Goal: Transaction & Acquisition: Purchase product/service

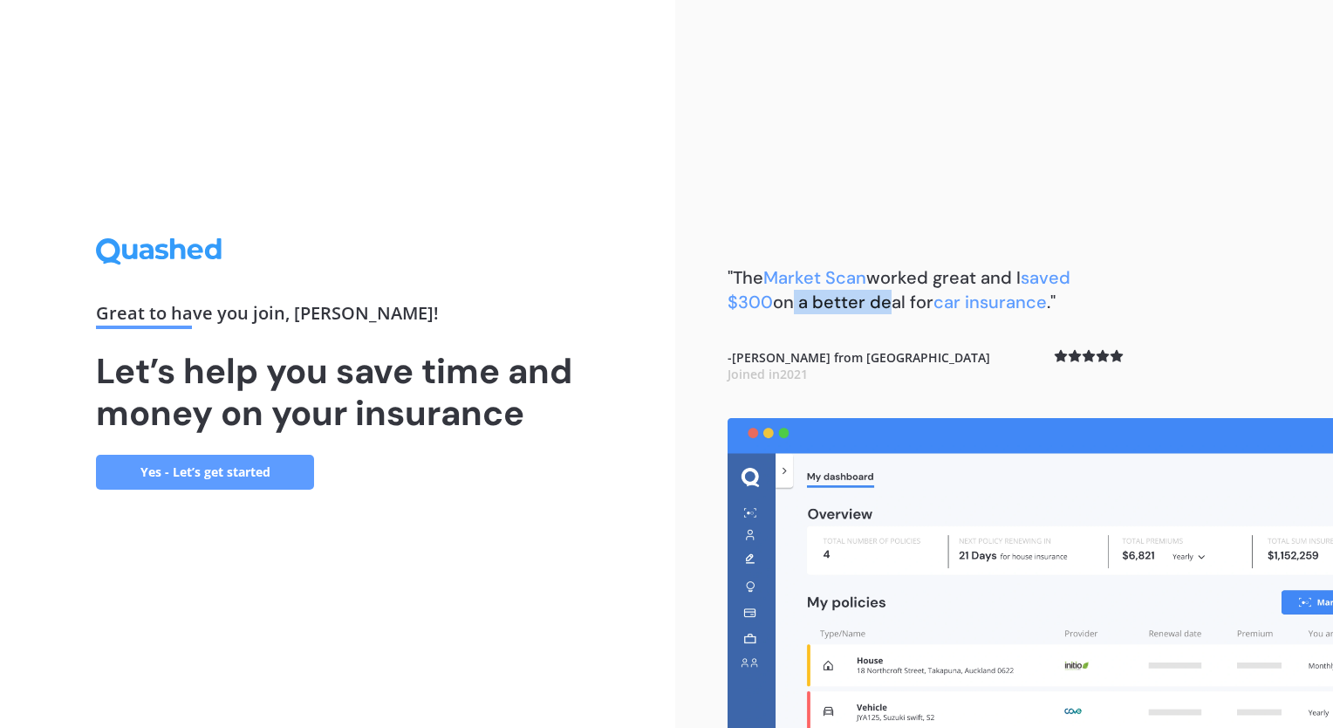
drag, startPoint x: 788, startPoint y: 308, endPoint x: 887, endPoint y: 308, distance: 99.5
click at [887, 308] on b ""The Market Scan worked great and I saved $300 on a better deal for car insuran…" at bounding box center [899, 289] width 343 height 47
click at [894, 305] on b ""The Market Scan worked great and I saved $300 on a better deal for car insuran…" at bounding box center [899, 289] width 343 height 47
click at [186, 477] on link "Yes - Let’s get started" at bounding box center [205, 472] width 218 height 35
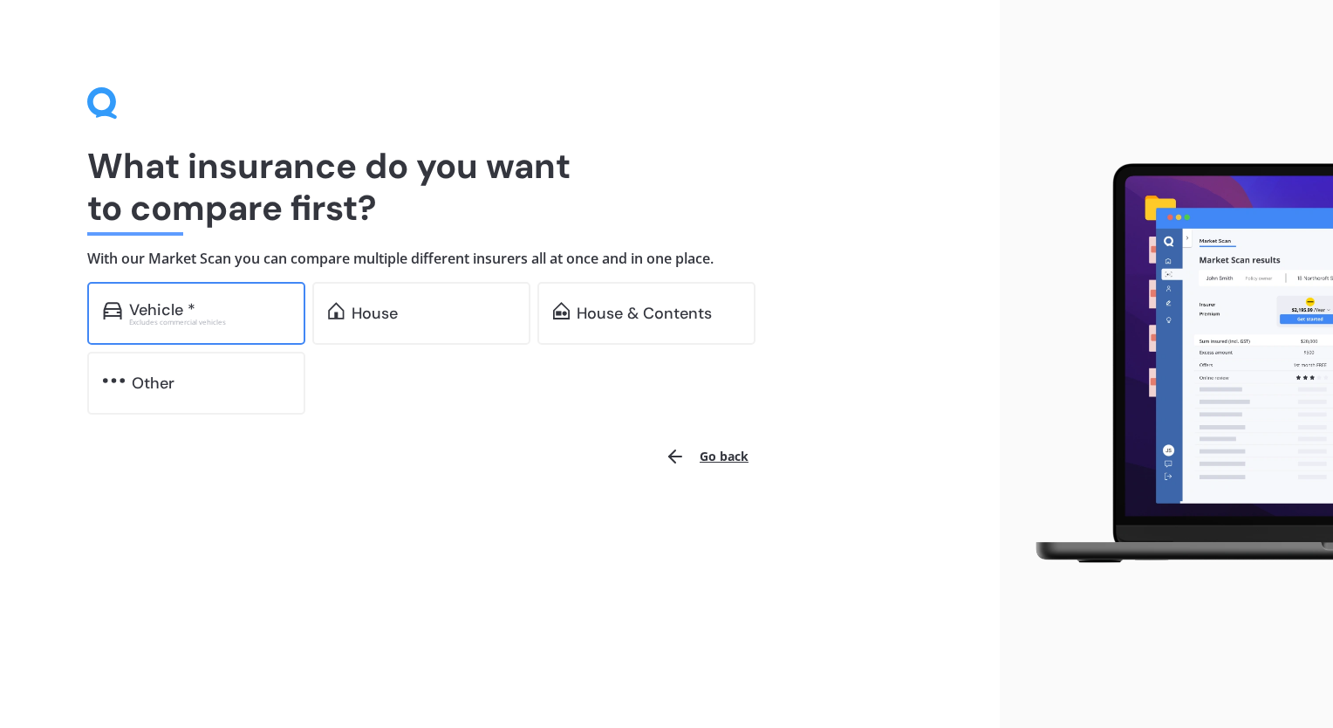
click at [235, 324] on div "Excludes commercial vehicles" at bounding box center [209, 322] width 161 height 7
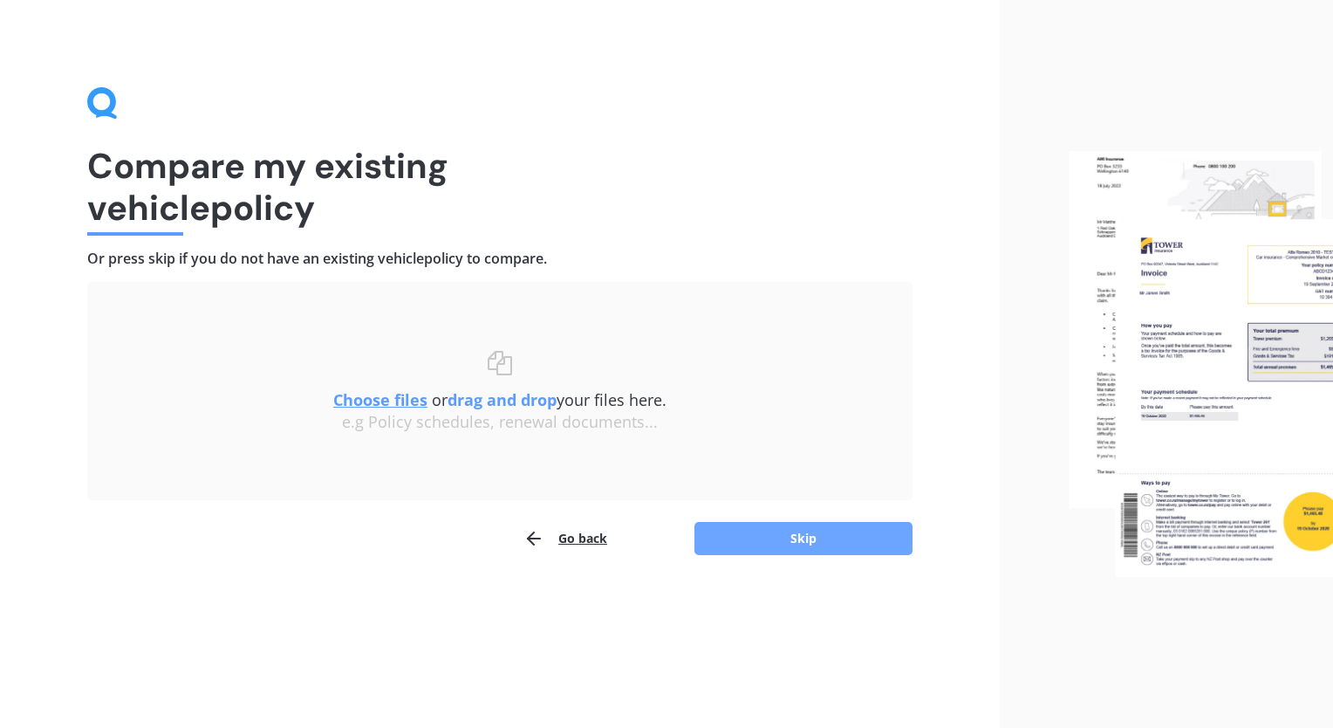
click at [817, 549] on button "Skip" at bounding box center [804, 538] width 218 height 33
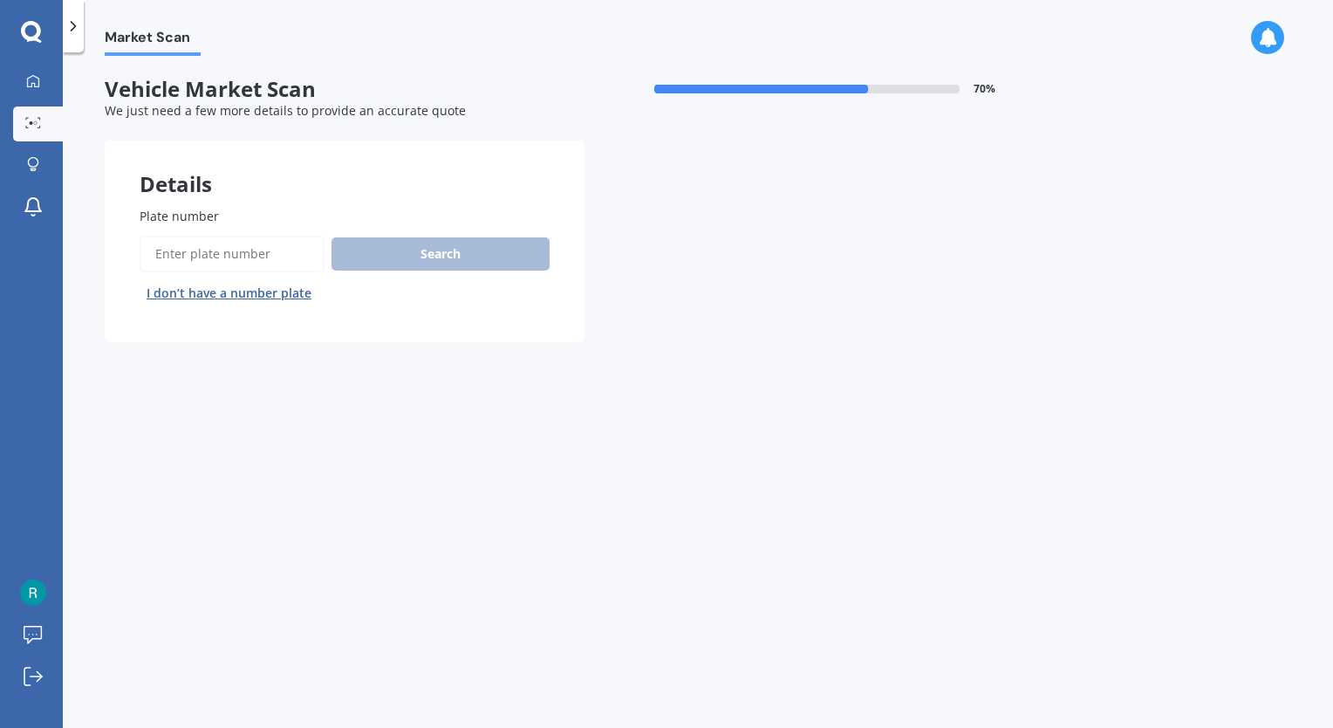
click at [211, 219] on span "Plate number" at bounding box center [179, 216] width 79 height 17
click at [211, 236] on input "Plate number" at bounding box center [232, 254] width 185 height 37
click at [209, 253] on input "Plate number" at bounding box center [232, 254] width 185 height 37
type input "qbc263"
click at [449, 261] on button "Search" at bounding box center [441, 253] width 218 height 33
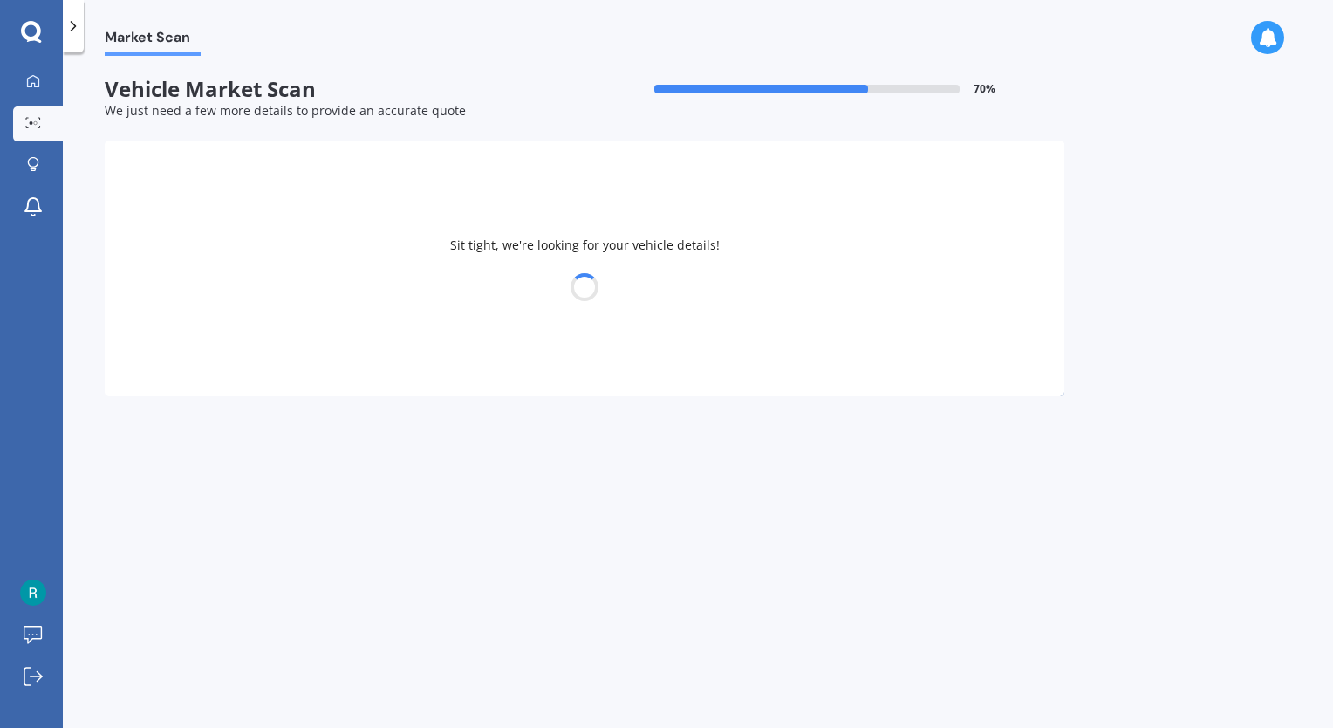
select select "KIA"
select select "SORENTO"
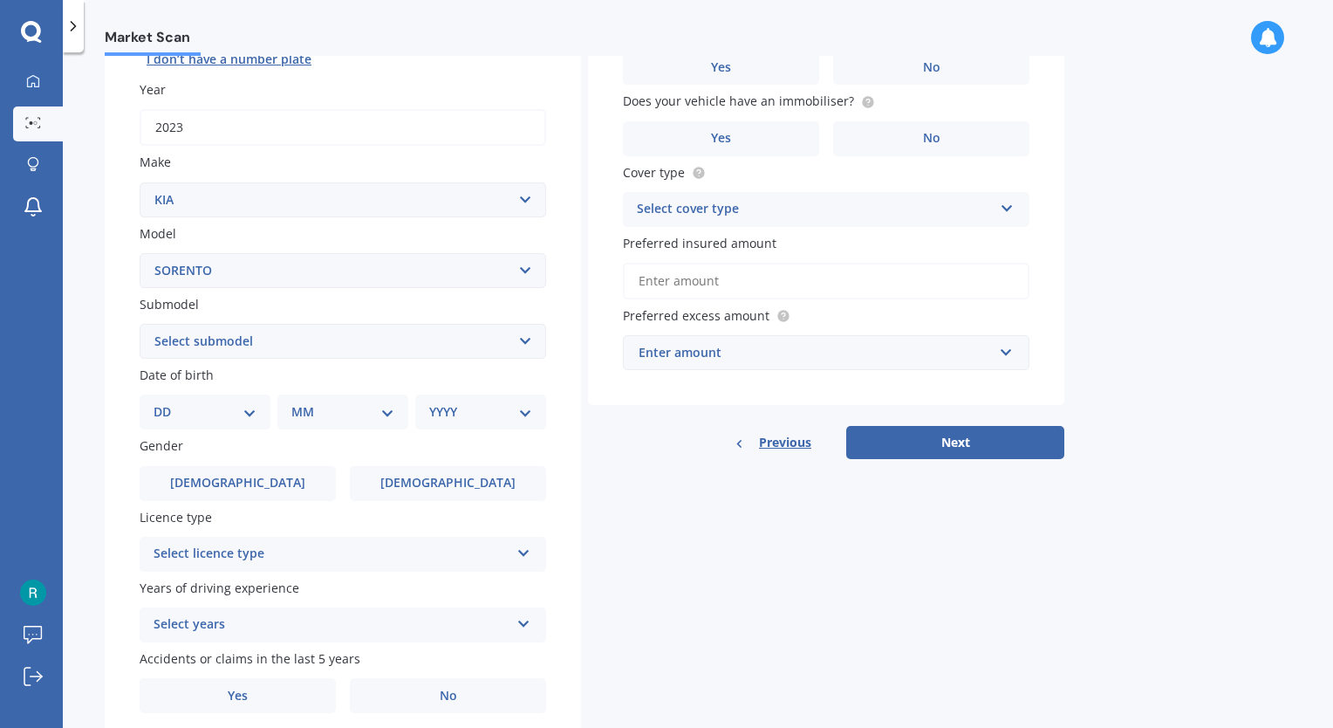
scroll to position [262, 0]
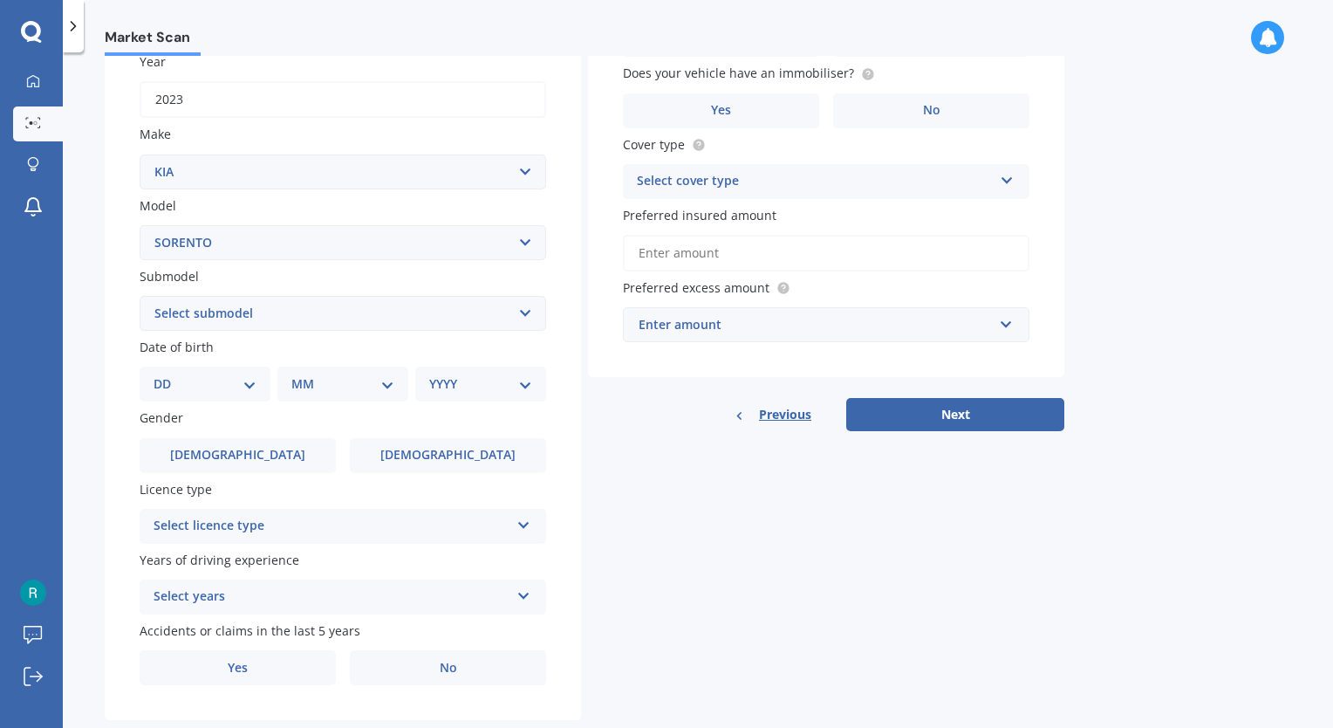
click at [416, 330] on div "Plate number Search I don’t have a number plate Year [DATE] Make Select make AC…" at bounding box center [343, 315] width 476 height 811
click at [416, 319] on select "Select submodel (All Other) 2.5 Diesel Turbo 4WD EX Turbo Diesel EX V6 HEV URBA…" at bounding box center [343, 313] width 407 height 35
click at [507, 280] on label "Submodel" at bounding box center [340, 276] width 400 height 18
click at [507, 296] on select "Select submodel (All Other) 2.5 Diesel Turbo 4WD EX Turbo Diesel EX V6 HEV URBA…" at bounding box center [343, 313] width 407 height 35
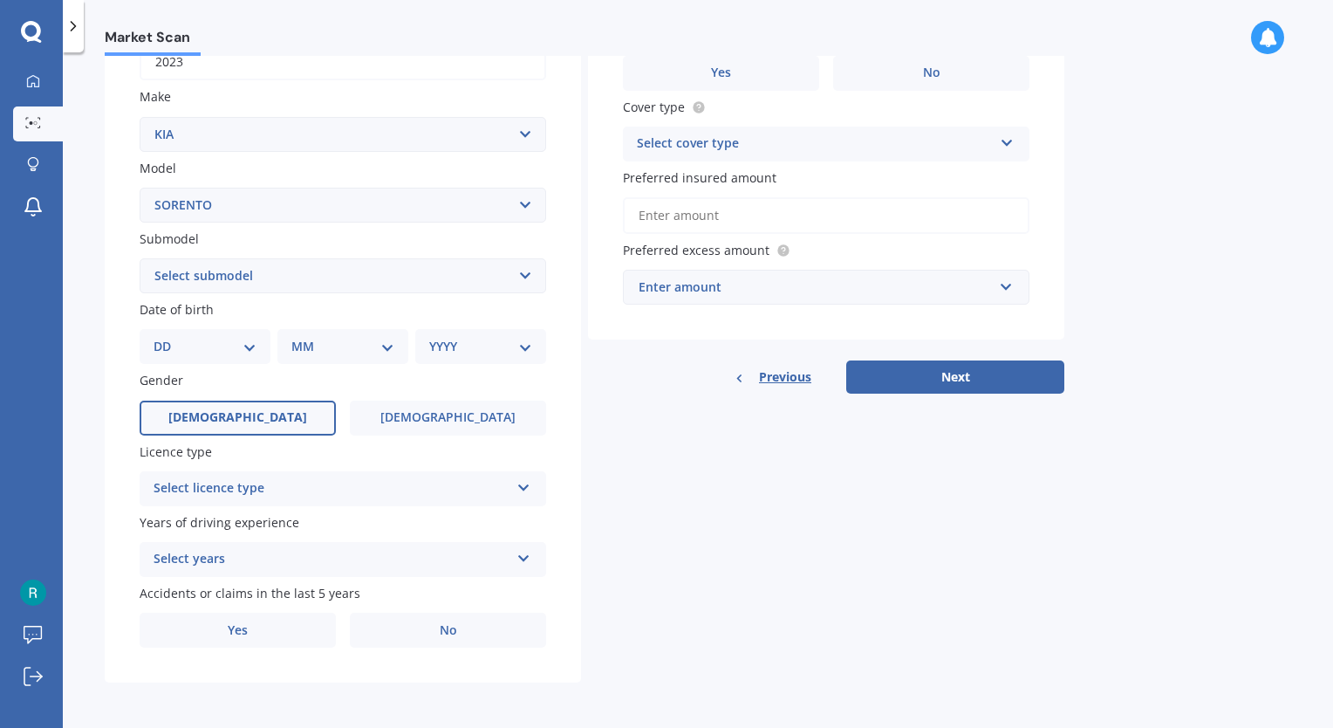
click at [236, 419] on span "[DEMOGRAPHIC_DATA]" at bounding box center [237, 417] width 139 height 15
click at [0, 0] on input "[DEMOGRAPHIC_DATA]" at bounding box center [0, 0] width 0 height 0
click at [250, 344] on select "DD 01 02 03 04 05 06 07 08 09 10 11 12 13 14 15 16 17 18 19 20 21 22 23 24 25 2…" at bounding box center [205, 346] width 103 height 19
select select "02"
click at [168, 337] on select "DD 01 02 03 04 05 06 07 08 09 10 11 12 13 14 15 16 17 18 19 20 21 22 23 24 25 2…" at bounding box center [205, 346] width 103 height 19
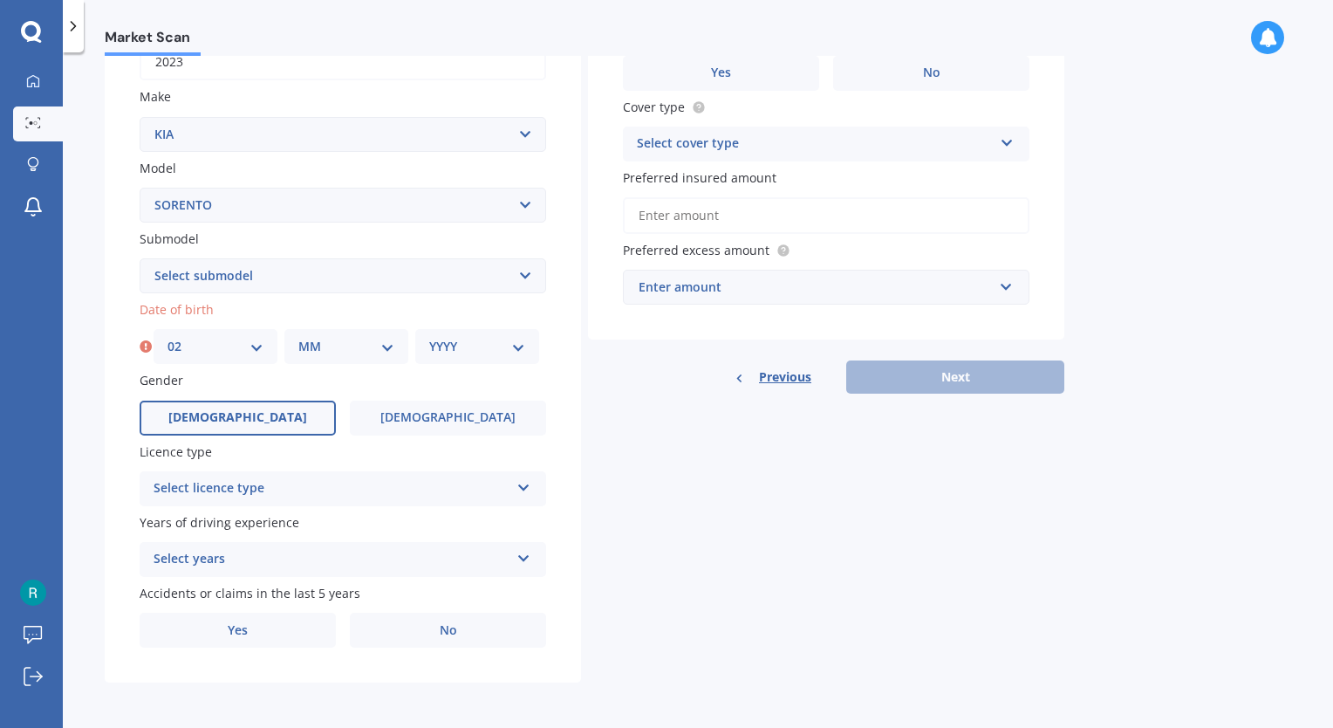
click at [333, 337] on select "MM 01 02 03 04 05 06 07 08 09 10 11 12" at bounding box center [346, 346] width 96 height 19
select select "04"
click at [298, 337] on select "MM 01 02 03 04 05 06 07 08 09 10 11 12" at bounding box center [346, 346] width 96 height 19
click at [497, 355] on select "YYYY 2025 2024 2023 2022 2021 2020 2019 2018 2017 2016 2015 2014 2013 2012 2011…" at bounding box center [477, 346] width 96 height 19
select select "1980"
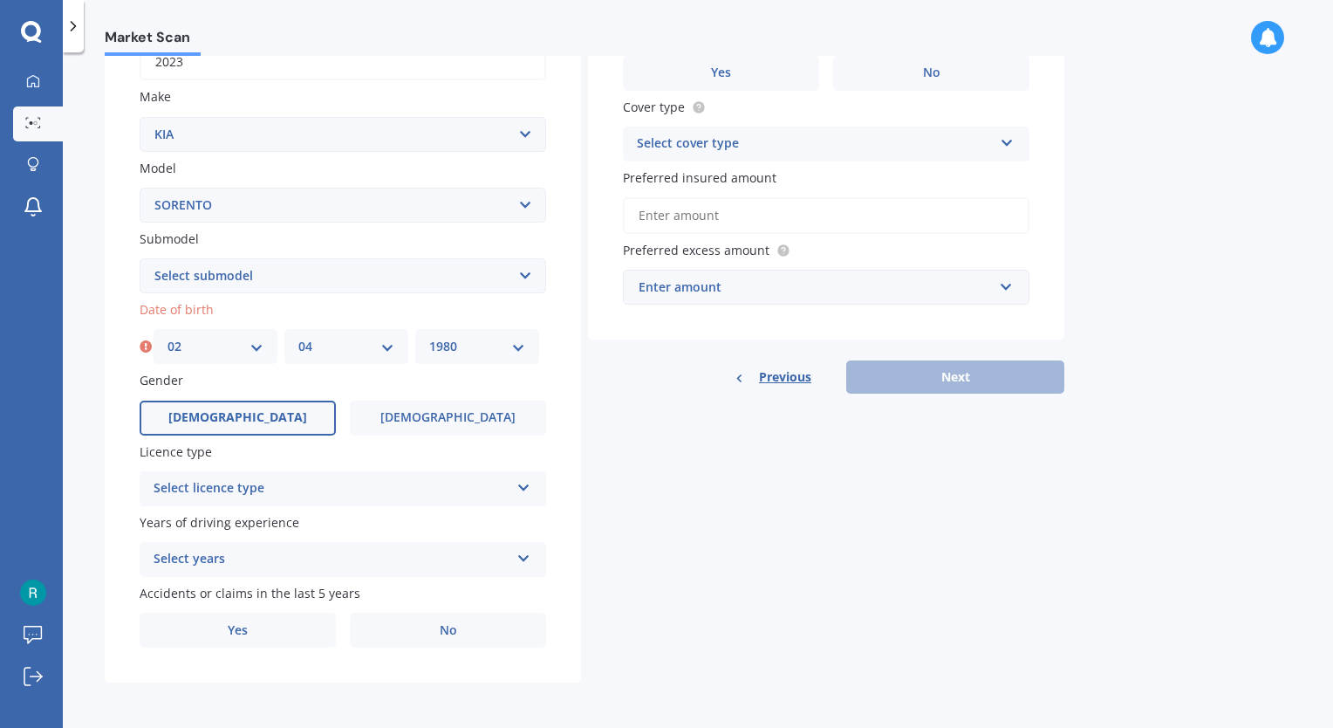
click at [429, 337] on select "YYYY 2025 2024 2023 2022 2021 2020 2019 2018 2017 2016 2015 2014 2013 2012 2011…" at bounding box center [477, 346] width 96 height 19
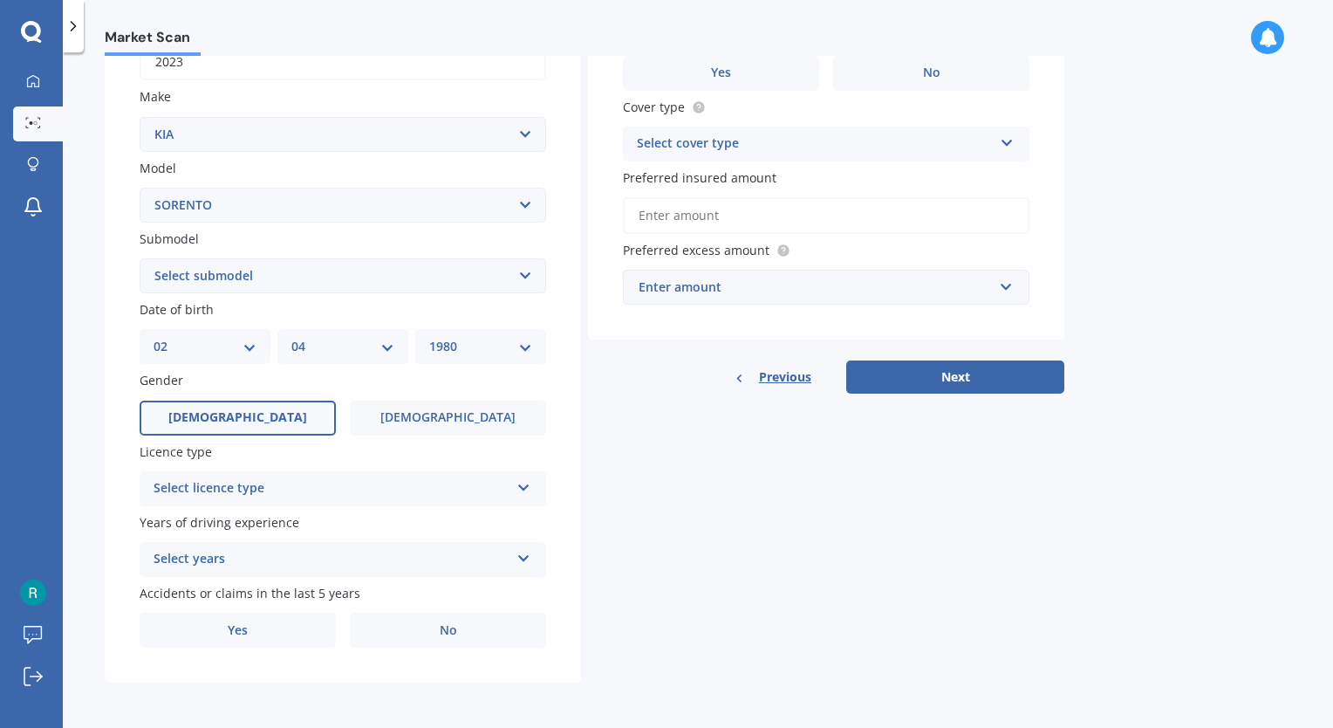
click at [223, 495] on div "Select licence type" at bounding box center [332, 488] width 356 height 21
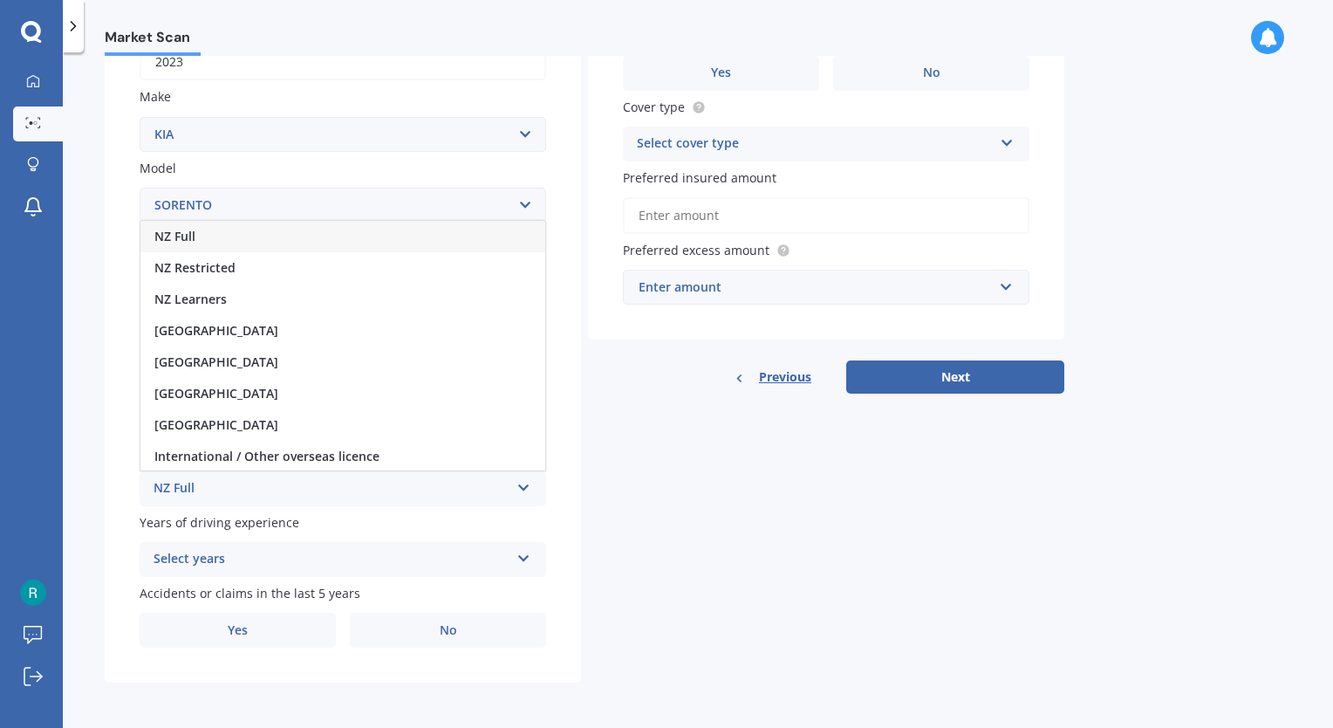
click at [192, 243] on span "NZ Full" at bounding box center [174, 236] width 41 height 17
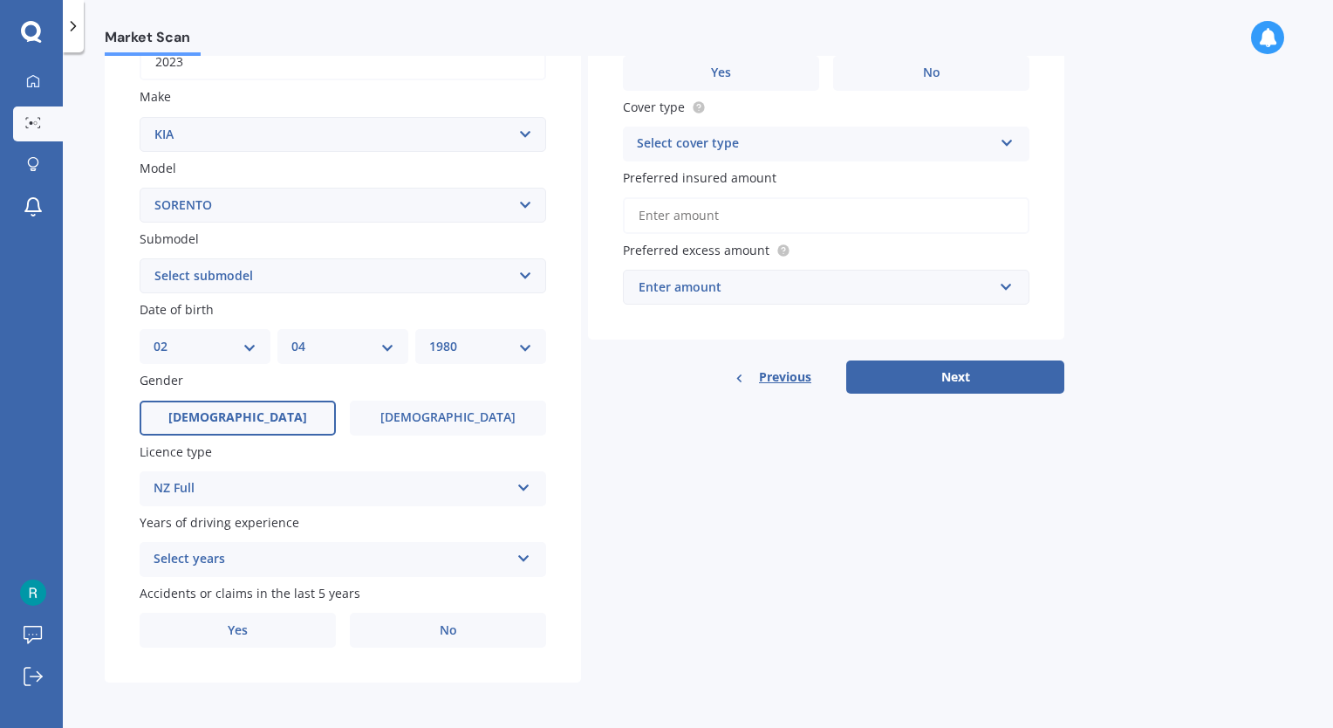
click at [211, 573] on div "Select years 5 or more years 4 years 3 years 2 years 1 year" at bounding box center [343, 559] width 407 height 35
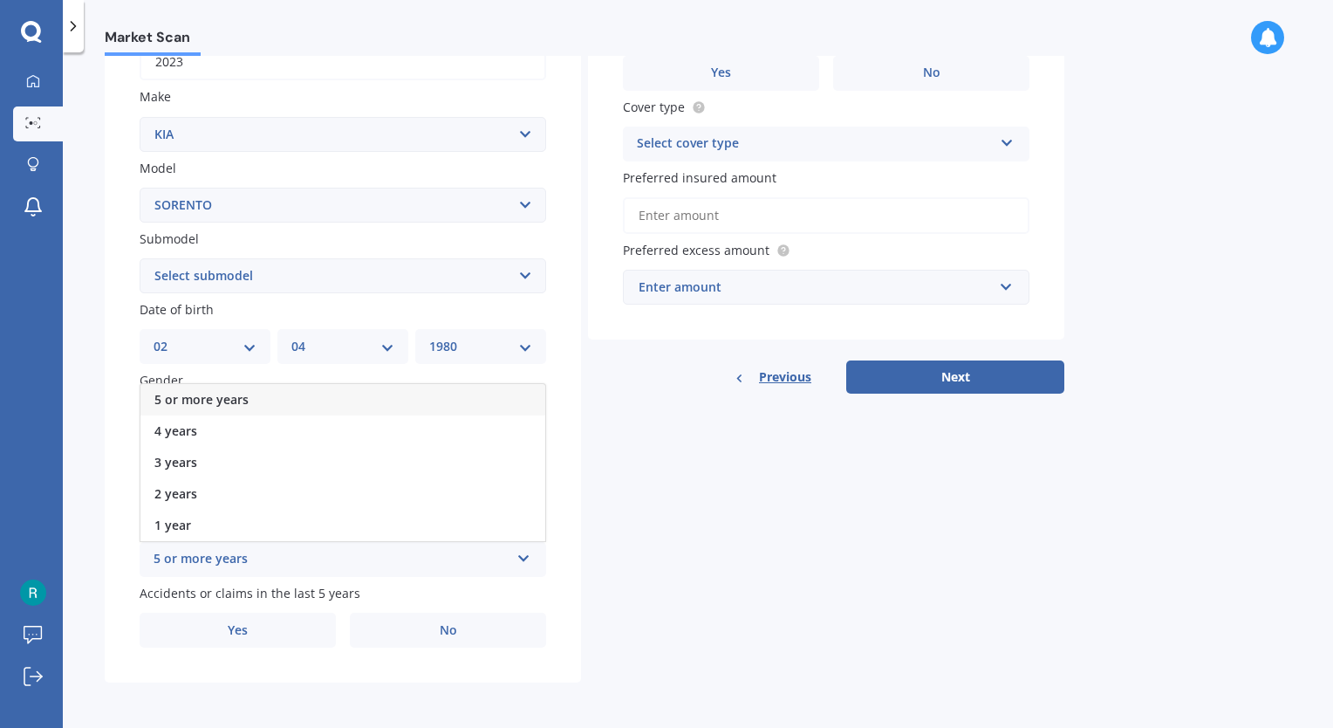
click at [225, 396] on span "5 or more years" at bounding box center [201, 399] width 94 height 17
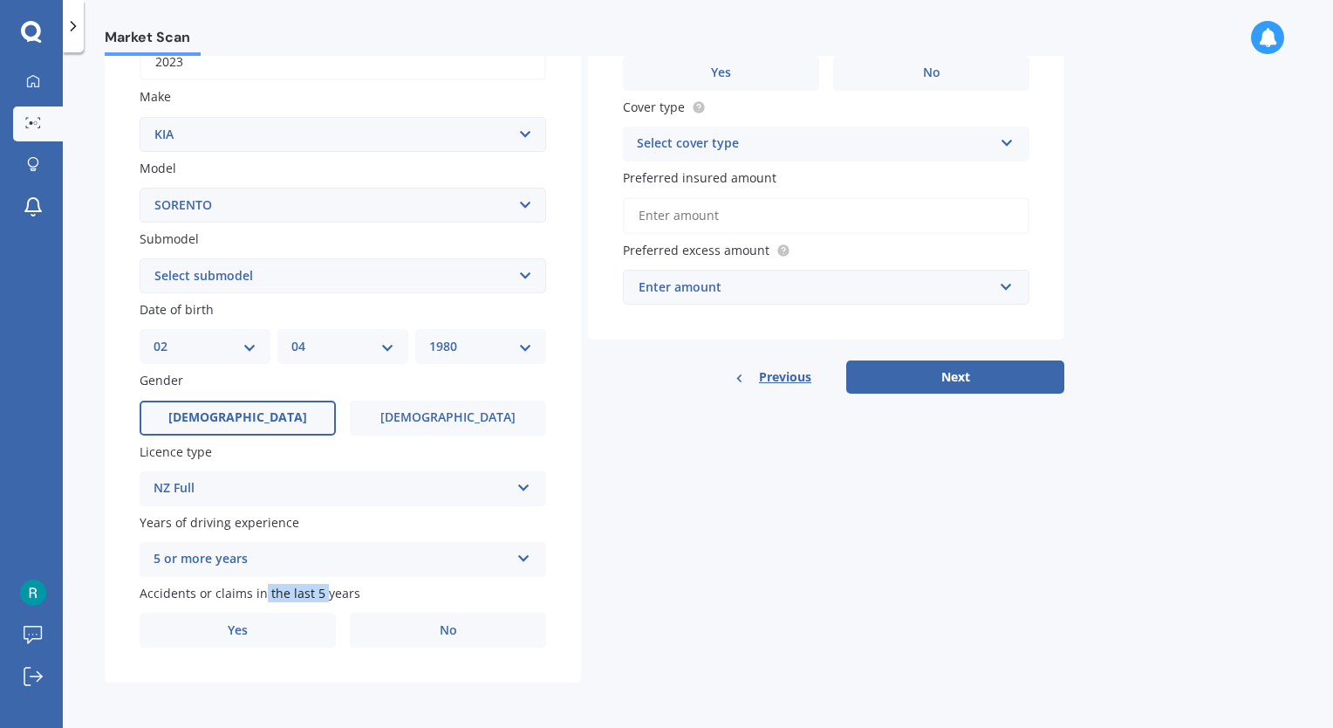
drag, startPoint x: 264, startPoint y: 601, endPoint x: 322, endPoint y: 593, distance: 59.0
click at [322, 593] on span "Accidents or claims in the last 5 years" at bounding box center [250, 593] width 221 height 17
drag, startPoint x: 322, startPoint y: 593, endPoint x: 352, endPoint y: 599, distance: 30.1
click at [322, 593] on span "Accidents or claims in the last 5 years" at bounding box center [250, 593] width 221 height 17
click at [440, 634] on span "No" at bounding box center [448, 630] width 17 height 15
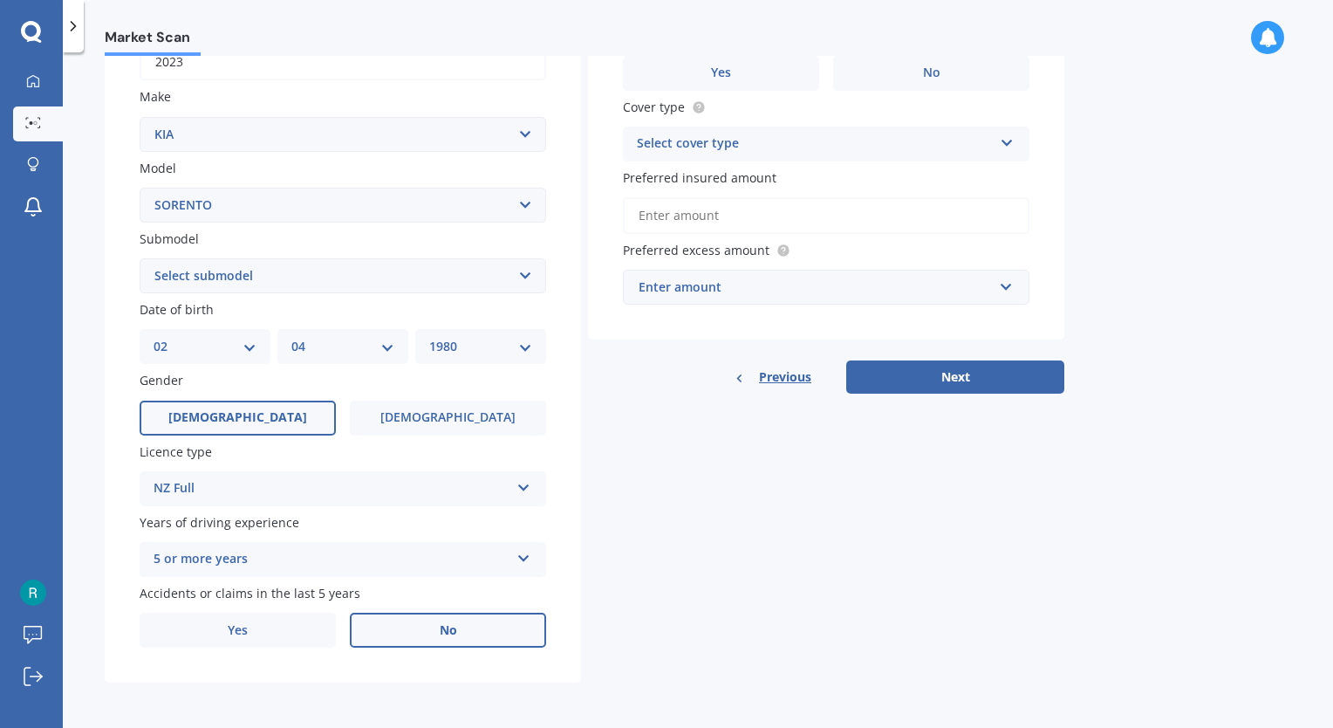
click at [0, 0] on input "No" at bounding box center [0, 0] width 0 height 0
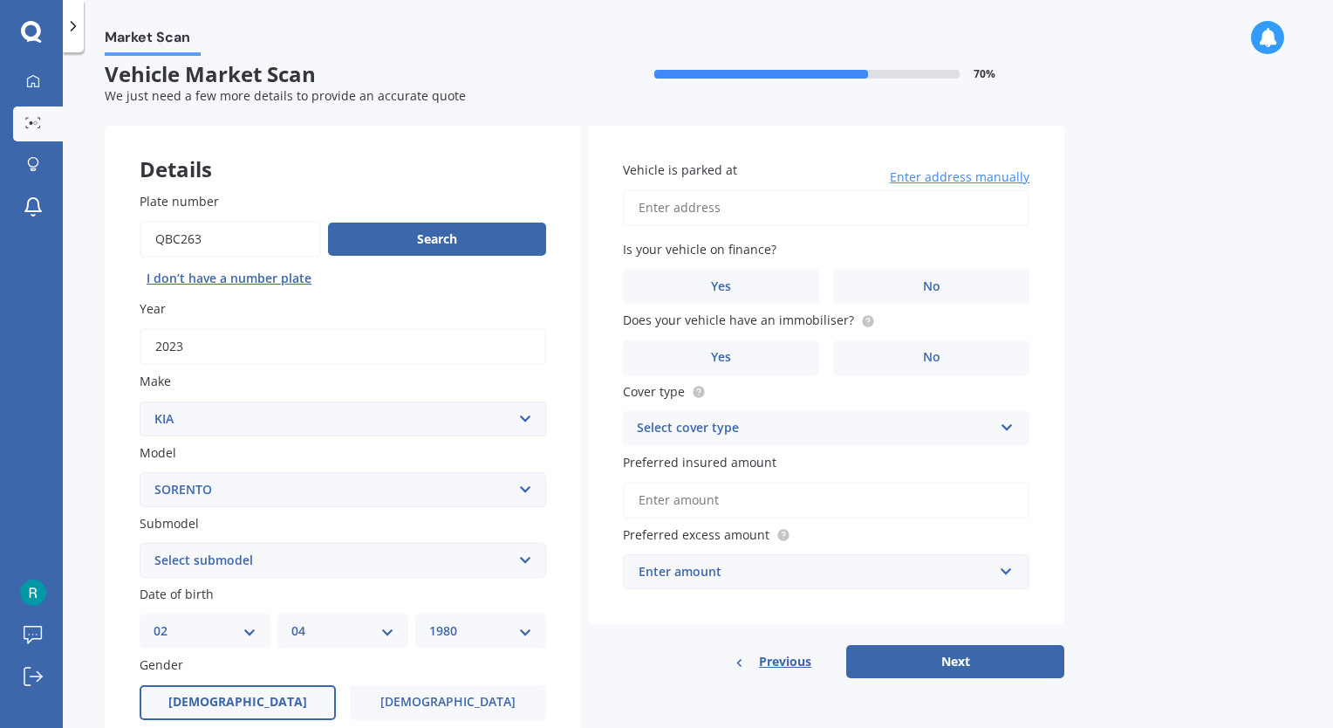
scroll to position [0, 0]
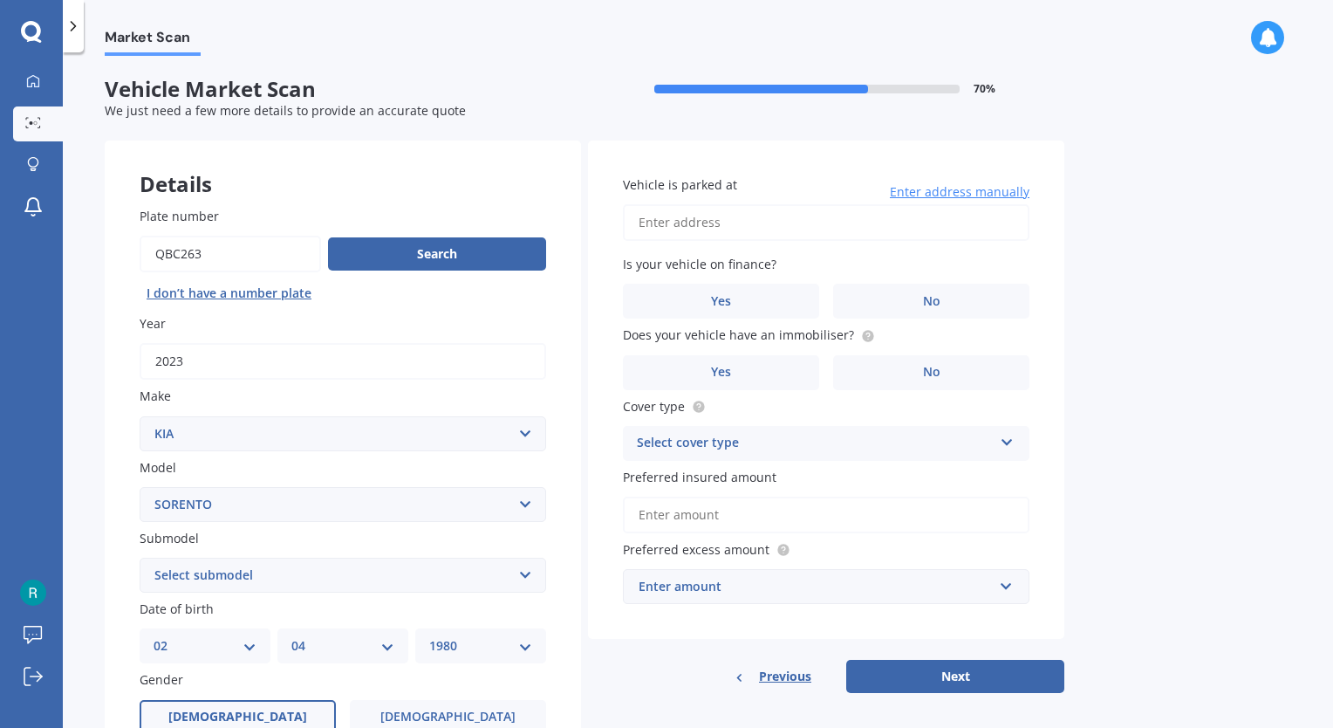
click at [754, 202] on div "Vehicle is parked at Enter address manually" at bounding box center [826, 207] width 407 height 65
click at [736, 222] on input "Vehicle is parked at" at bounding box center [826, 222] width 407 height 37
type input "[STREET_ADDRESS]"
click at [764, 291] on label "Yes" at bounding box center [721, 301] width 196 height 35
click at [0, 0] on input "Yes" at bounding box center [0, 0] width 0 height 0
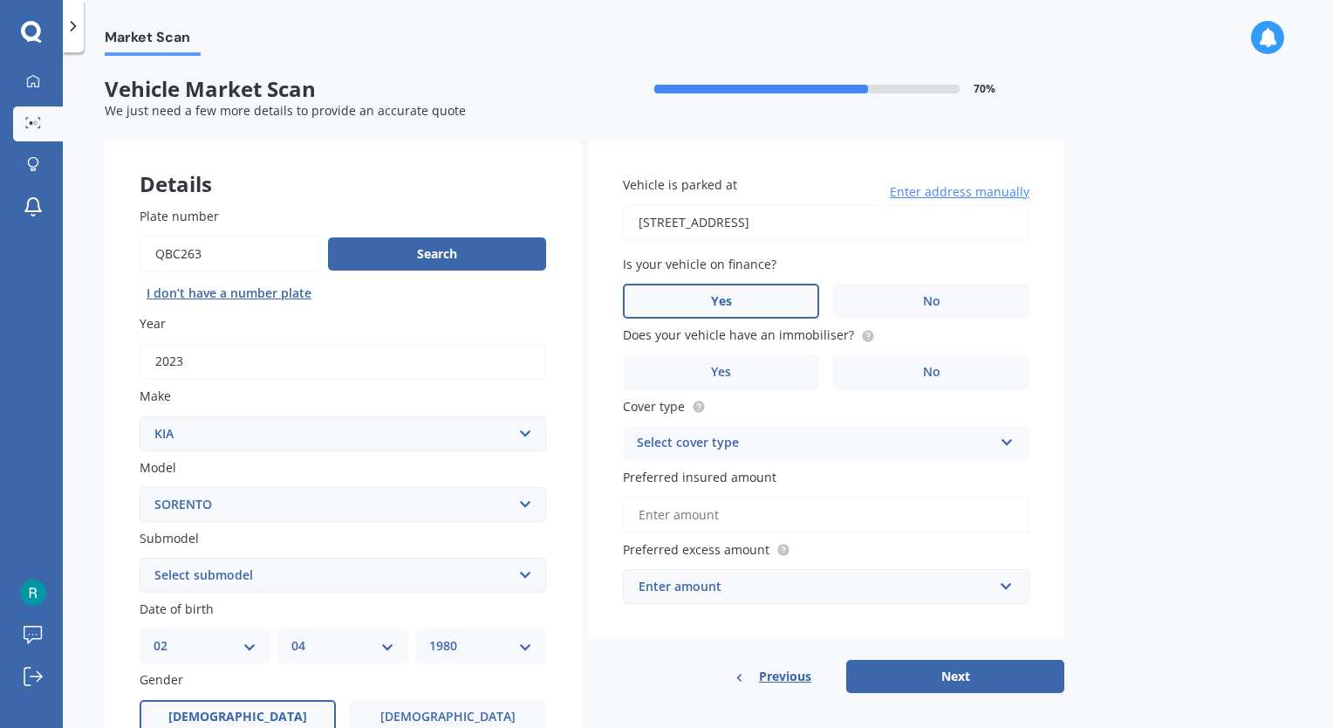
click at [681, 293] on label "Yes" at bounding box center [721, 301] width 196 height 35
click at [0, 0] on input "Yes" at bounding box center [0, 0] width 0 height 0
click at [724, 266] on span "Is your vehicle on finance?" at bounding box center [700, 264] width 154 height 17
drag, startPoint x: 724, startPoint y: 266, endPoint x: 663, endPoint y: 271, distance: 61.2
click at [663, 271] on span "Is your vehicle on finance?" at bounding box center [700, 264] width 154 height 17
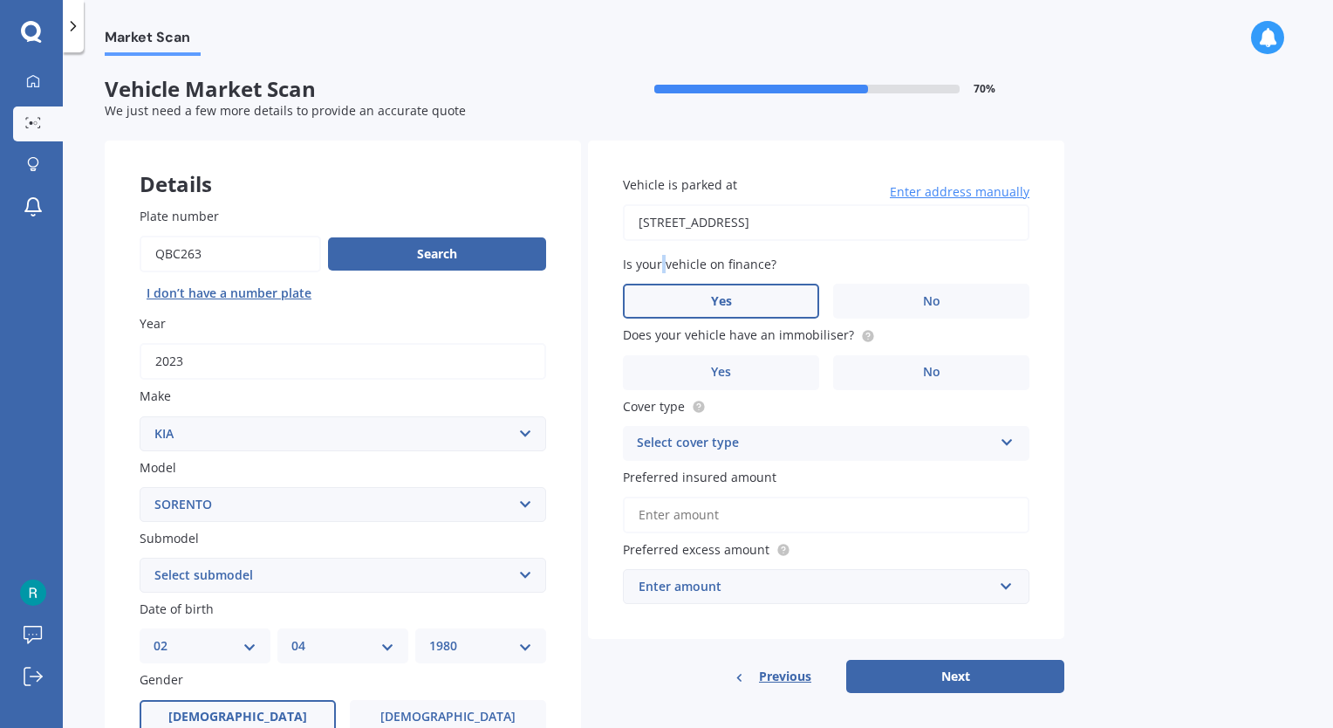
click at [663, 271] on span "Is your vehicle on finance?" at bounding box center [700, 264] width 154 height 17
drag, startPoint x: 657, startPoint y: 271, endPoint x: 736, endPoint y: 271, distance: 79.4
click at [736, 271] on span "Is your vehicle on finance?" at bounding box center [700, 264] width 154 height 17
click at [1127, 292] on div "Market Scan Vehicle Market Scan 70 % We just need a few more details to provide…" at bounding box center [698, 393] width 1271 height 675
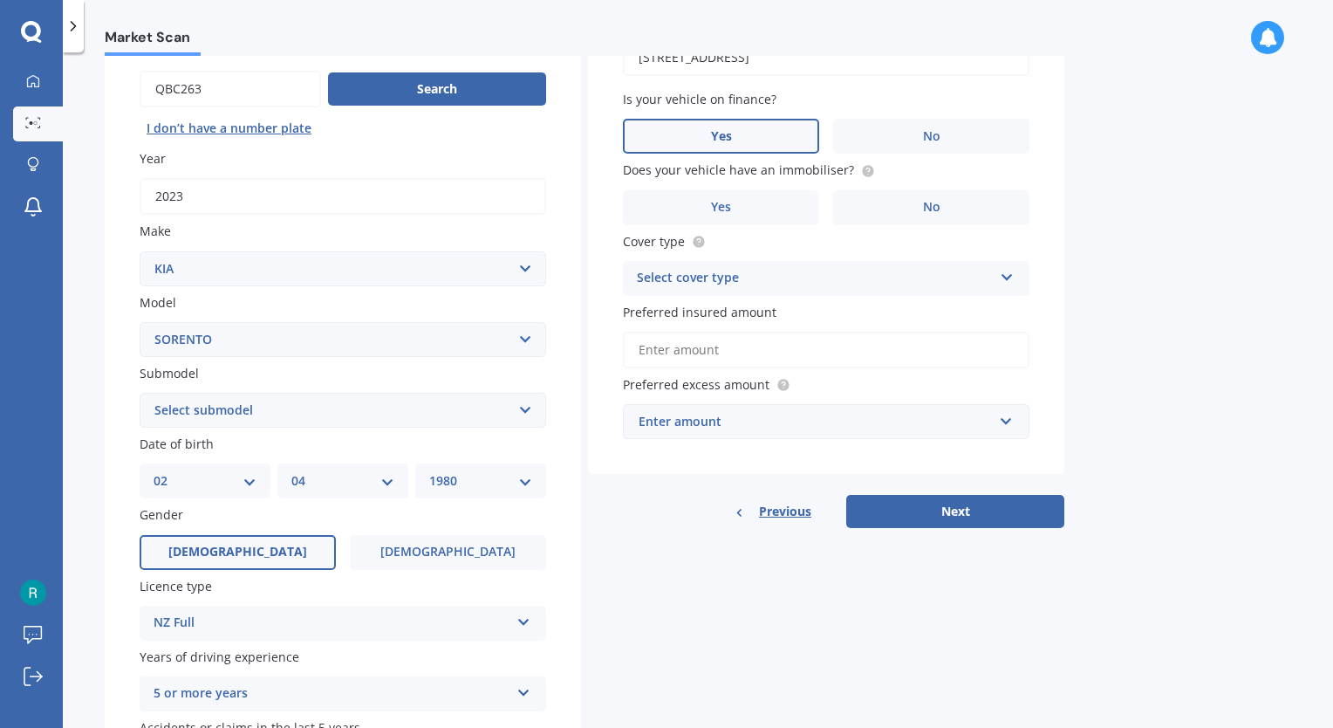
scroll to position [175, 0]
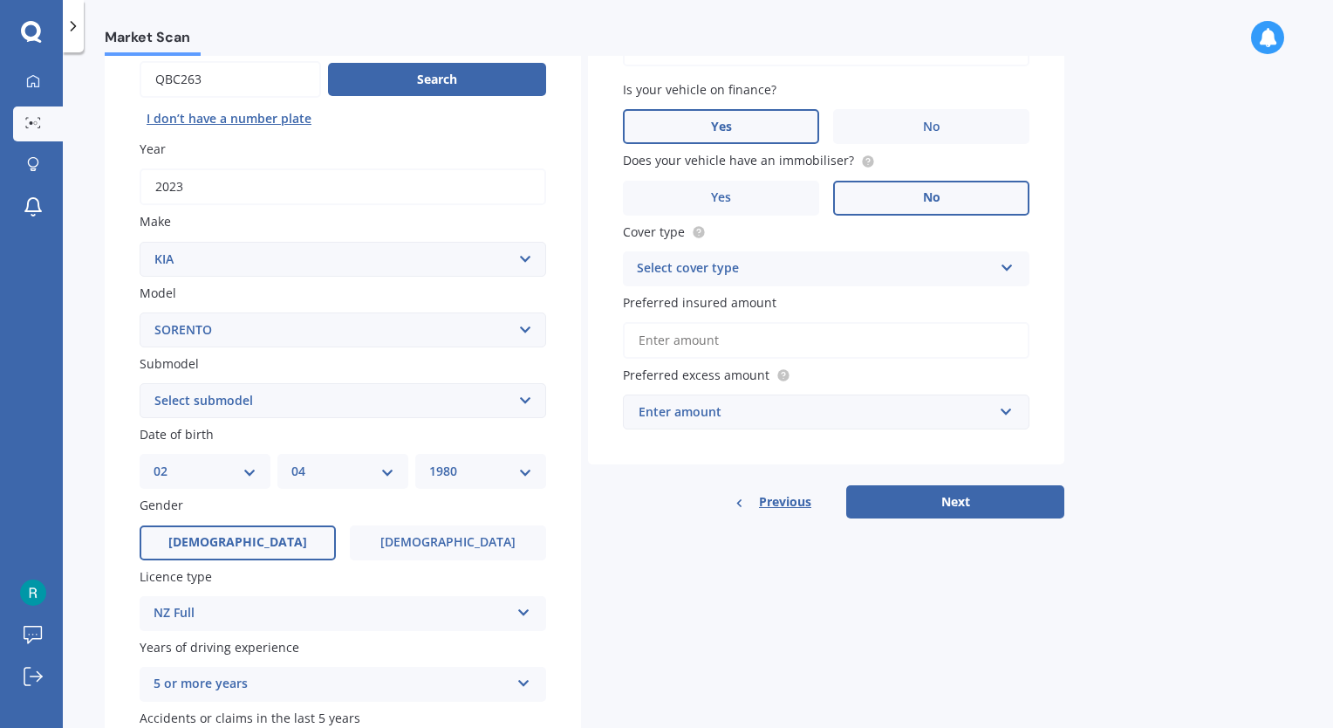
click at [971, 194] on label "No" at bounding box center [931, 198] width 196 height 35
click at [0, 0] on input "No" at bounding box center [0, 0] width 0 height 0
click at [752, 277] on div "Select cover type" at bounding box center [815, 268] width 356 height 21
click at [748, 304] on div "Comprehensive" at bounding box center [826, 302] width 405 height 31
click at [743, 335] on input "Preferred insured amount" at bounding box center [826, 340] width 407 height 37
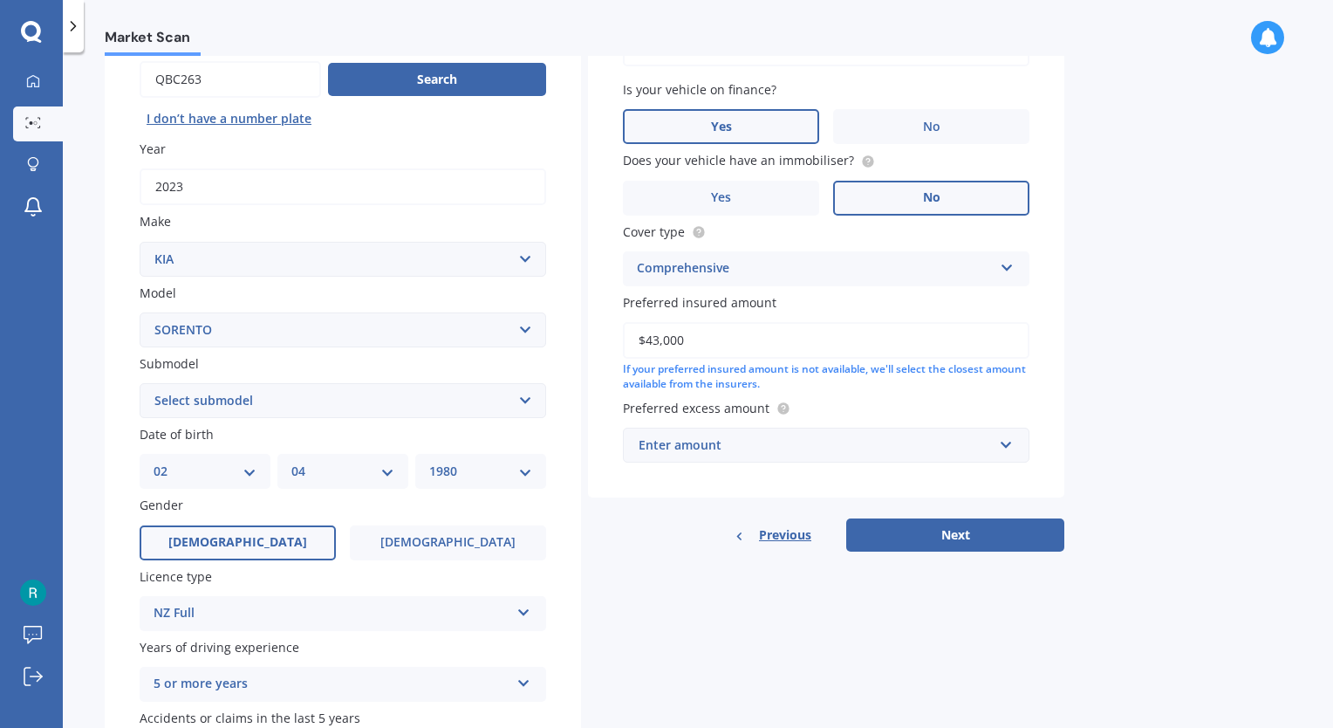
type input "$43,000"
click at [681, 438] on div "Enter amount" at bounding box center [816, 444] width 354 height 19
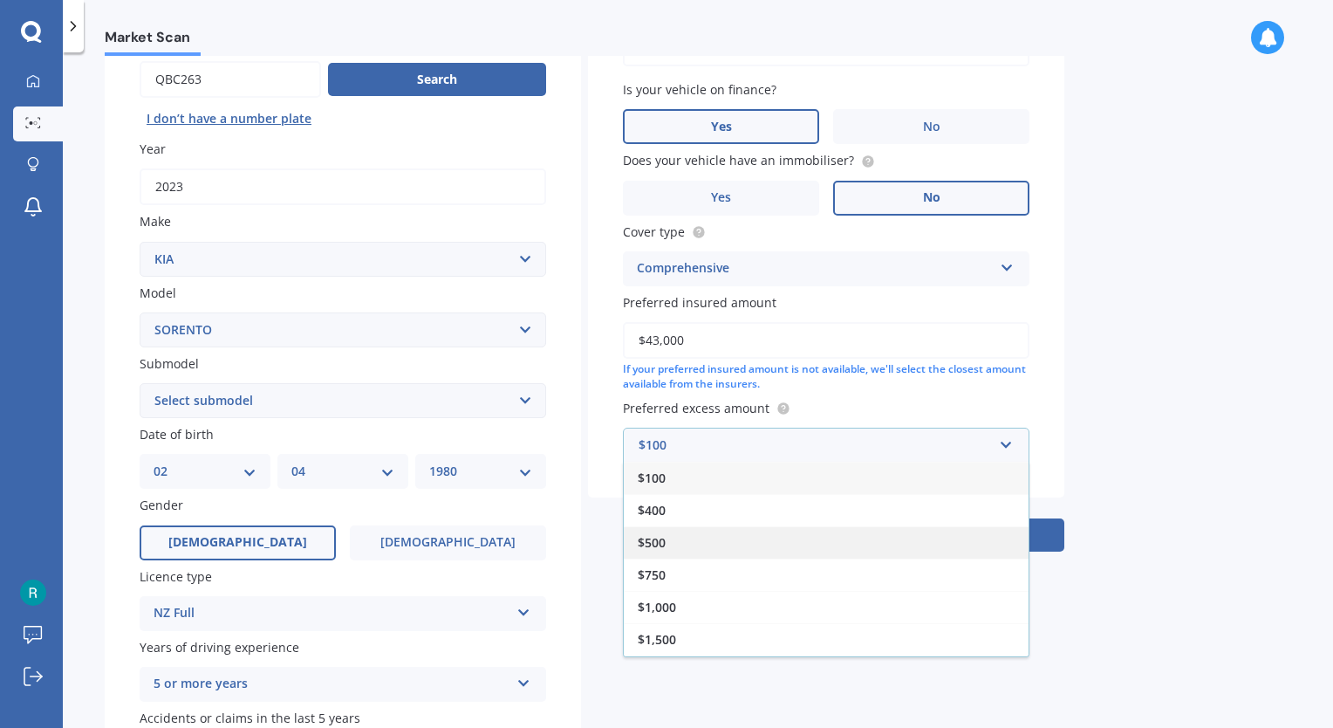
click at [685, 540] on div "$500" at bounding box center [826, 542] width 405 height 32
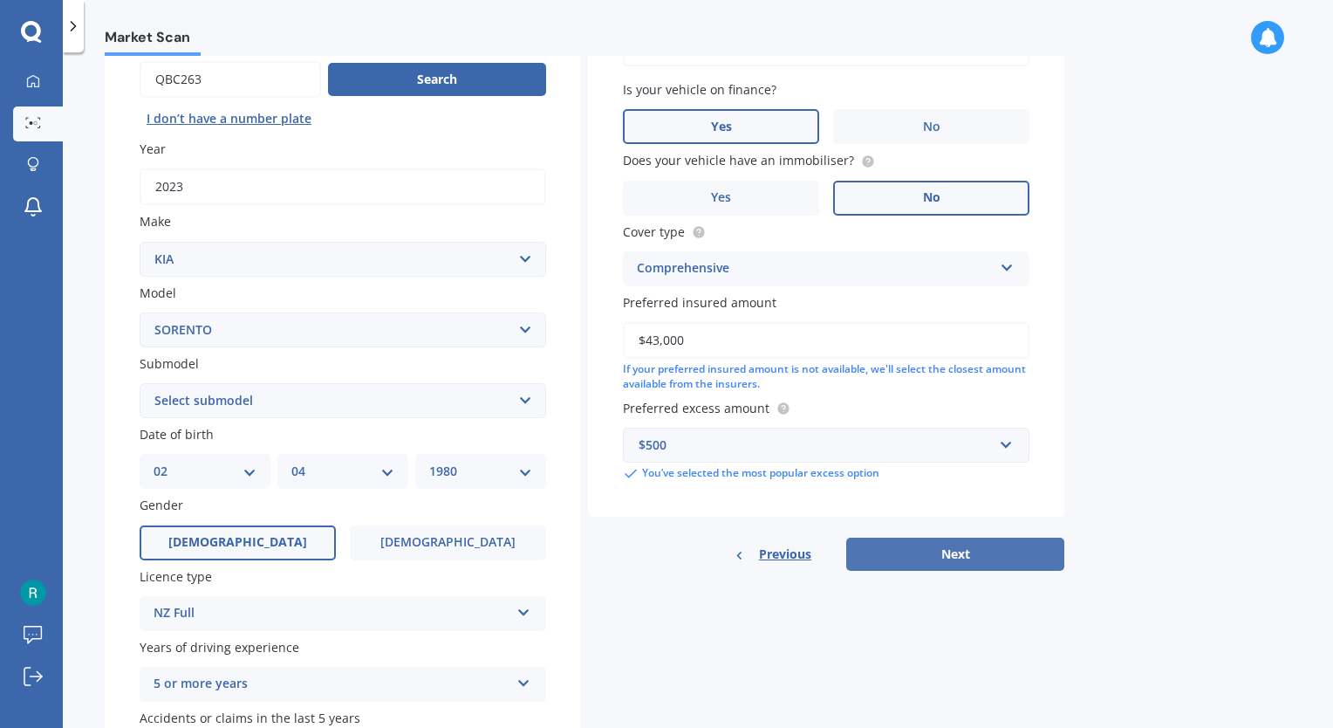
click at [966, 558] on button "Next" at bounding box center [955, 554] width 218 height 33
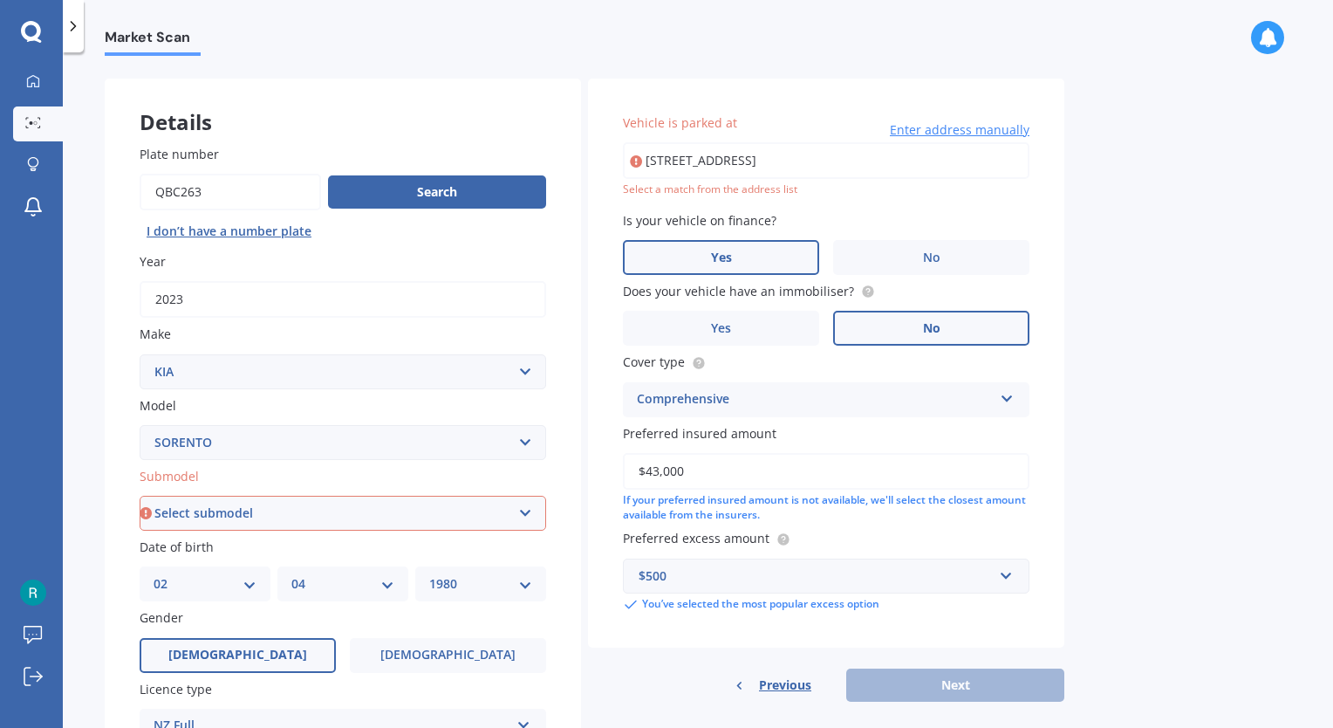
scroll to position [0, 0]
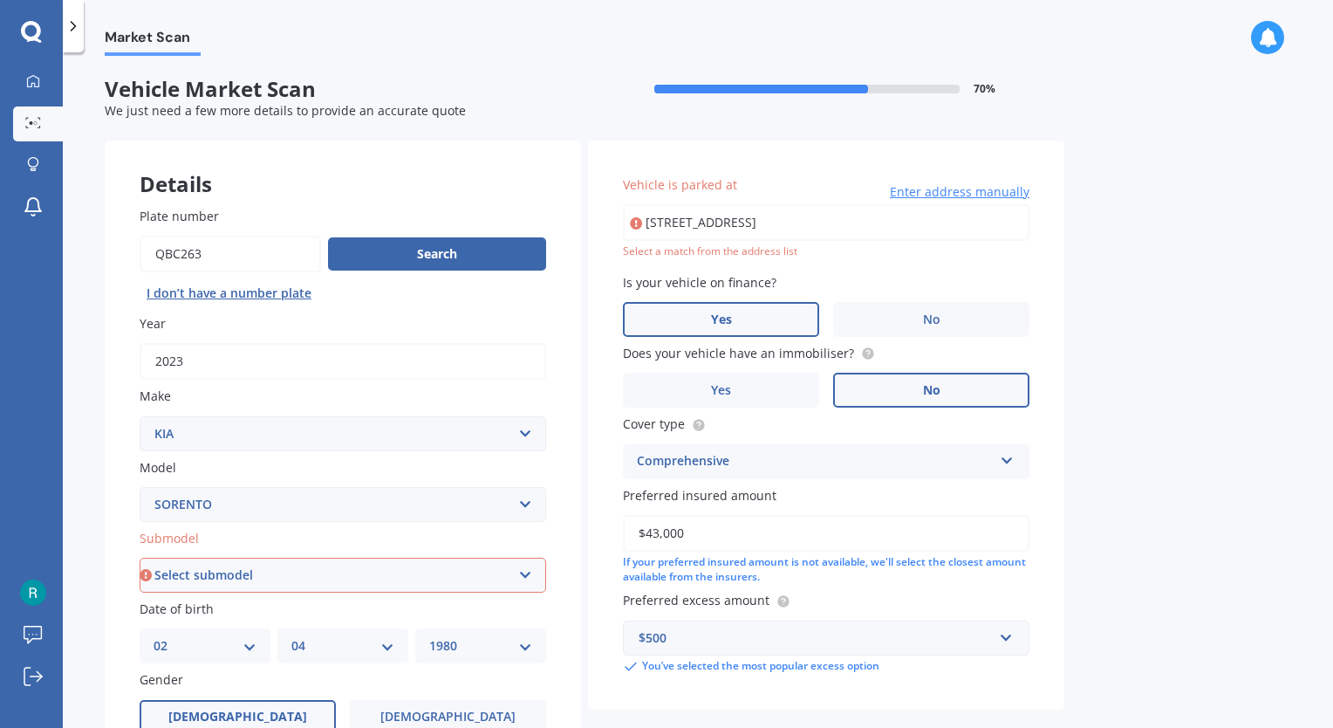
click at [691, 232] on input "[STREET_ADDRESS]" at bounding box center [826, 222] width 407 height 37
click at [796, 219] on input "[STREET_ADDRESS]" at bounding box center [826, 222] width 407 height 37
click at [794, 229] on input "[STREET_ADDRESS]" at bounding box center [826, 222] width 407 height 37
type input "[STREET_ADDRESS]"
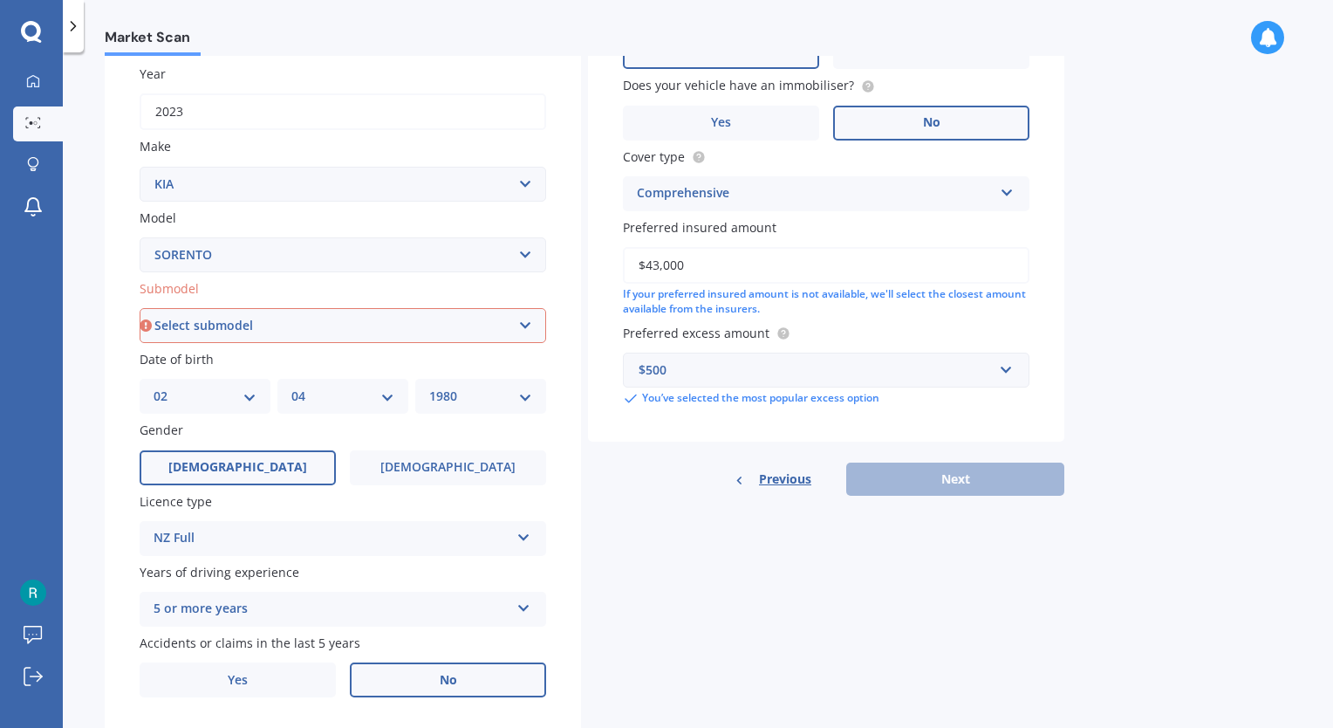
scroll to position [262, 0]
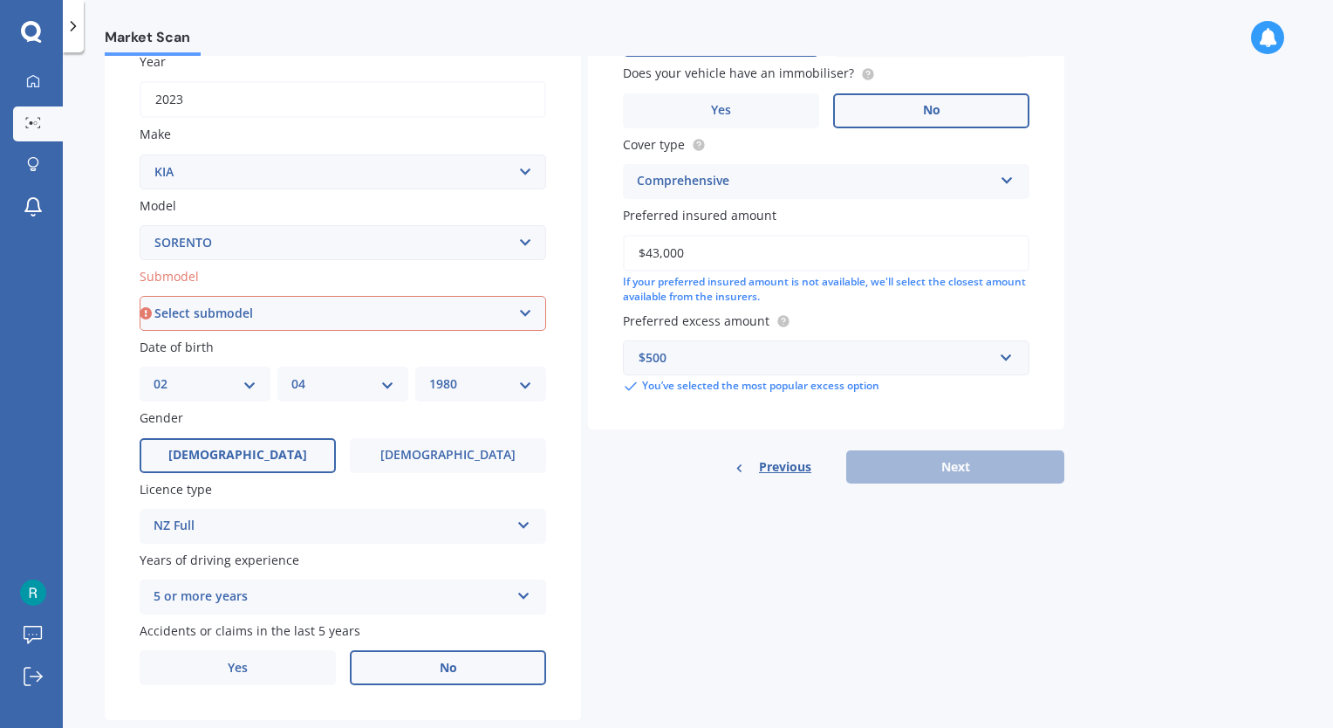
click at [952, 474] on div "Previous Next" at bounding box center [826, 466] width 476 height 33
click at [263, 313] on select "Select submodel (All Other) 2.5 Diesel Turbo 4WD EX Turbo Diesel EX V6 HEV URBA…" at bounding box center [343, 313] width 407 height 35
select select "(ALL OTHER)"
click at [140, 296] on select "Select submodel (All Other) 2.5 Diesel Turbo 4WD EX Turbo Diesel EX V6 HEV URBA…" at bounding box center [343, 313] width 407 height 35
click at [969, 461] on button "Next" at bounding box center [955, 466] width 218 height 33
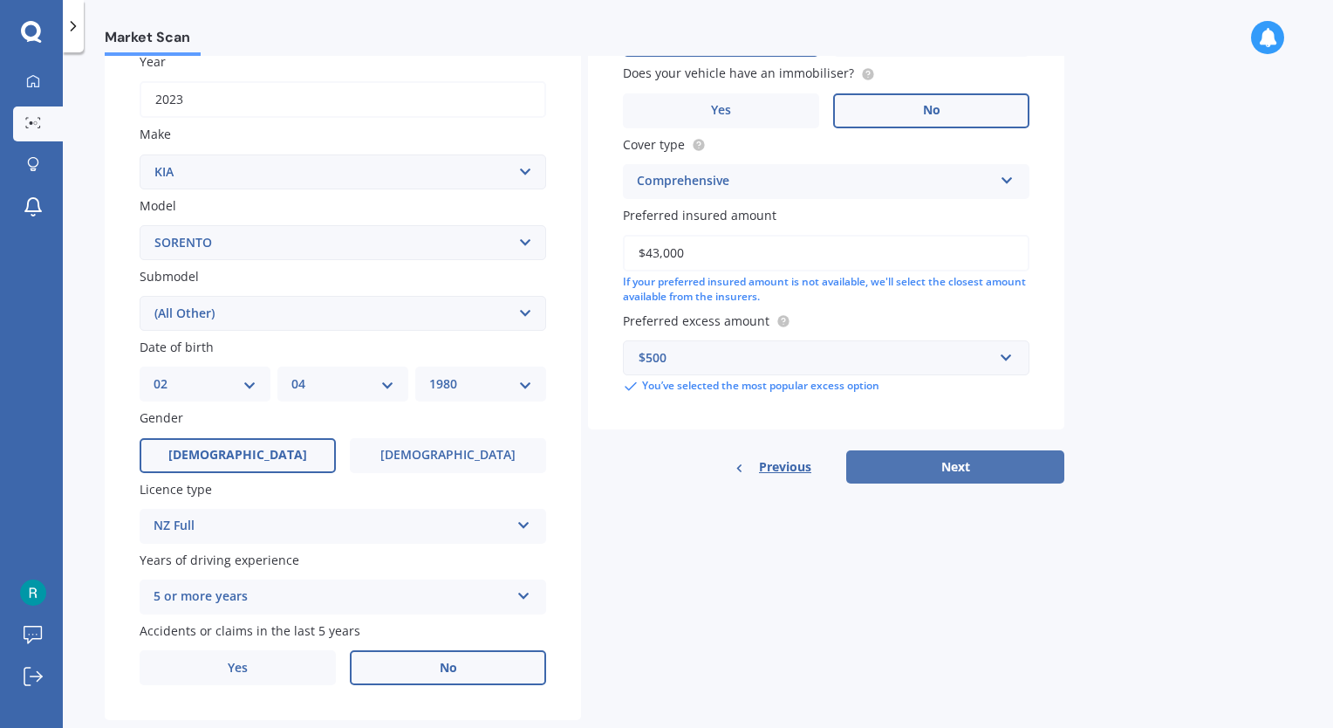
select select "02"
select select "04"
select select "1980"
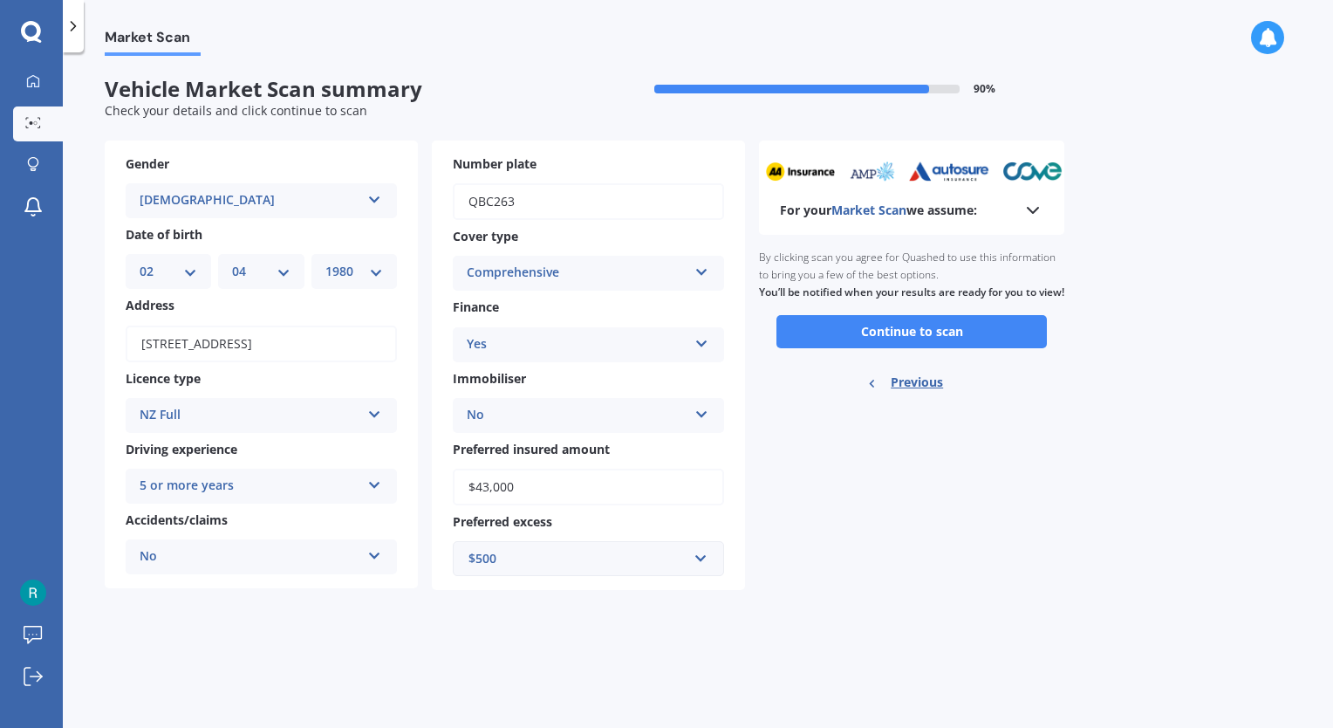
scroll to position [0, 0]
click at [970, 348] on button "Continue to scan" at bounding box center [912, 331] width 271 height 33
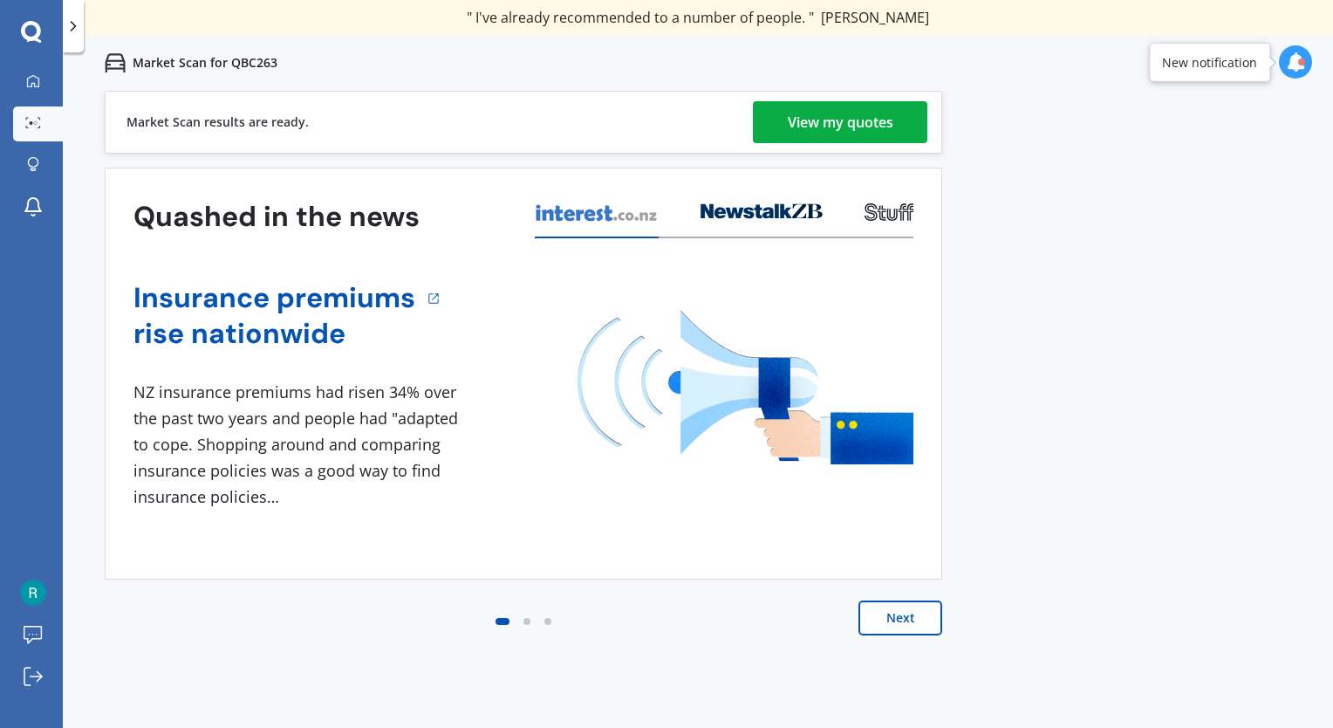
click at [293, 118] on div "Market Scan results are ready." at bounding box center [218, 122] width 182 height 61
click at [848, 122] on div "View my quotes" at bounding box center [841, 122] width 106 height 42
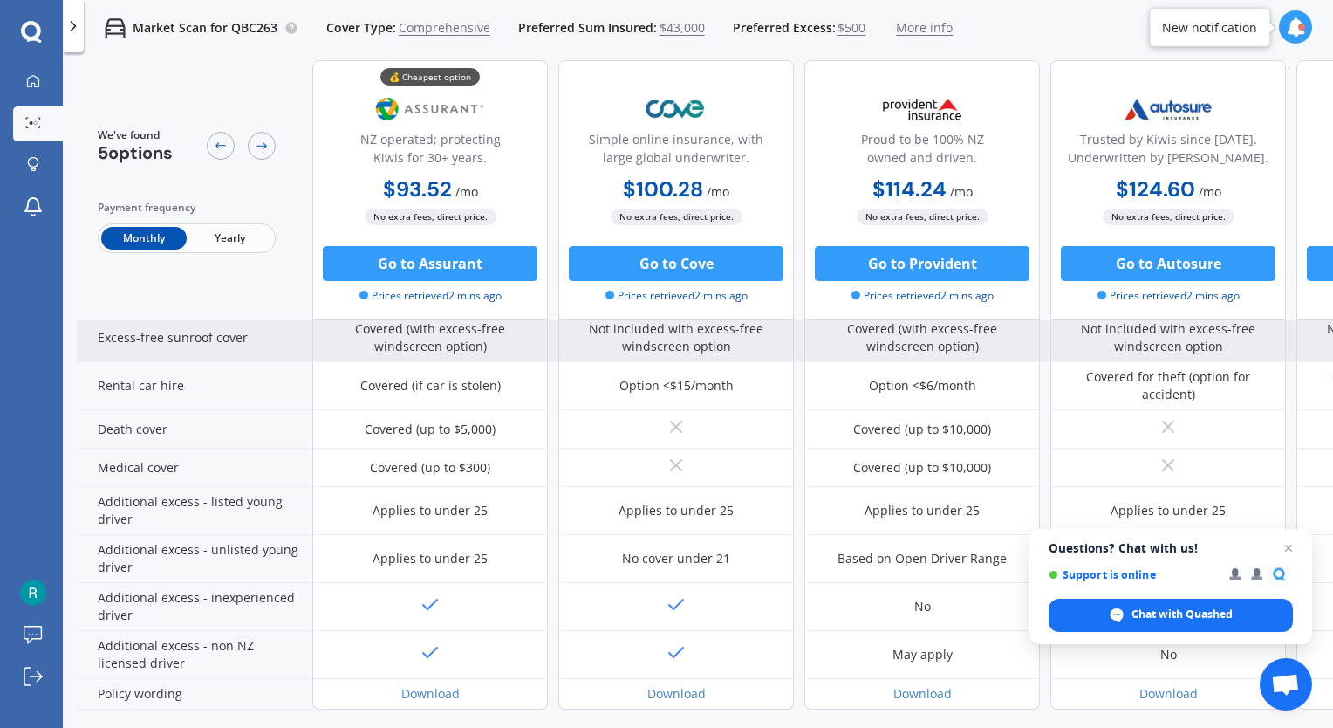
scroll to position [768, 0]
